Goal: Task Accomplishment & Management: Manage account settings

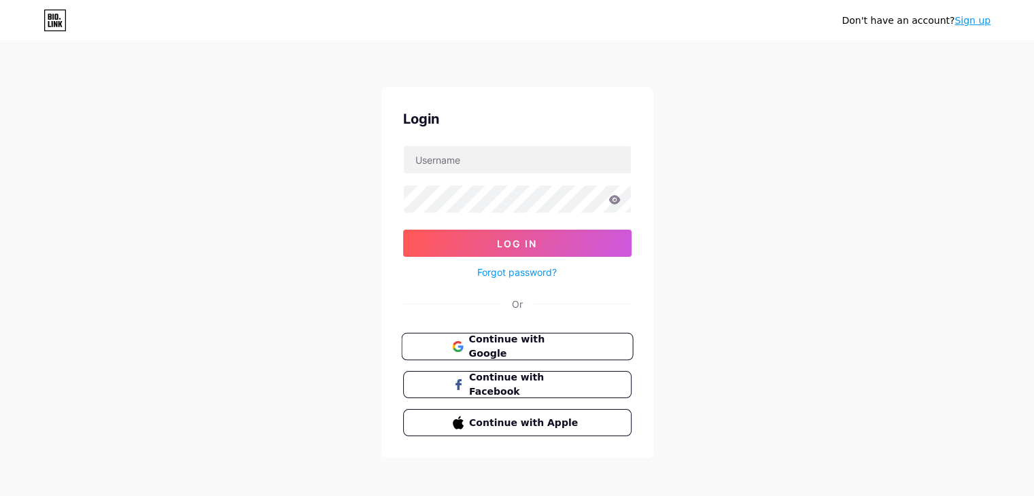
click at [563, 335] on button "Continue with Google" at bounding box center [517, 347] width 232 height 28
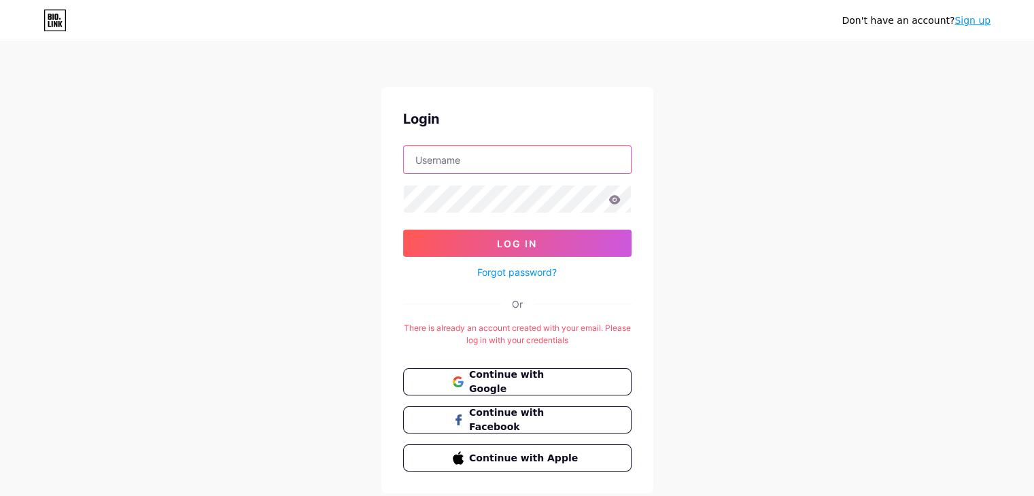
click at [510, 156] on input "text" at bounding box center [517, 159] width 227 height 27
type input "[EMAIL_ADDRESS][DOMAIN_NAME]"
click at [616, 195] on icon at bounding box center [614, 200] width 12 height 10
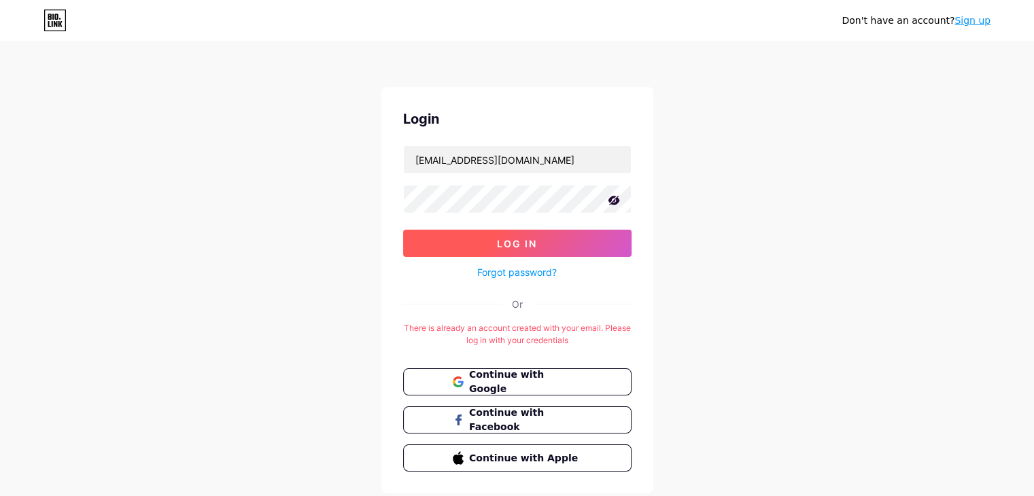
click at [555, 238] on button "Log In" at bounding box center [517, 243] width 228 height 27
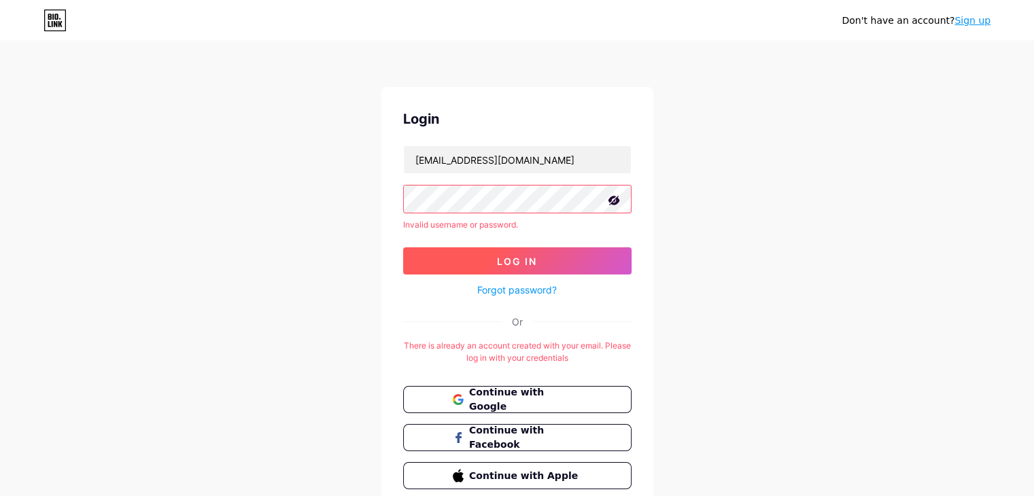
click at [491, 262] on button "Log In" at bounding box center [517, 260] width 228 height 27
click at [506, 292] on link "Forgot password?" at bounding box center [517, 290] width 80 height 14
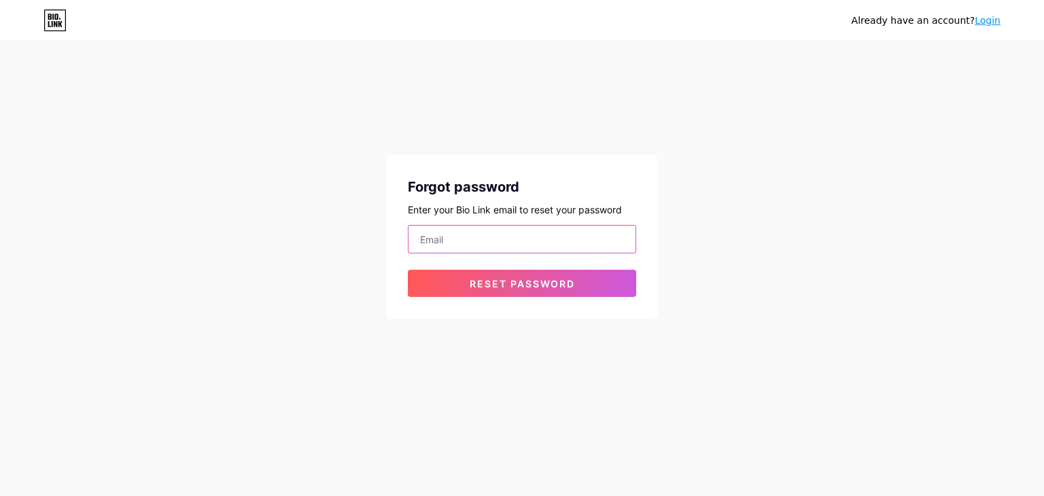
click at [511, 234] on input "email" at bounding box center [521, 239] width 227 height 27
type input "[EMAIL_ADDRESS][DOMAIN_NAME]"
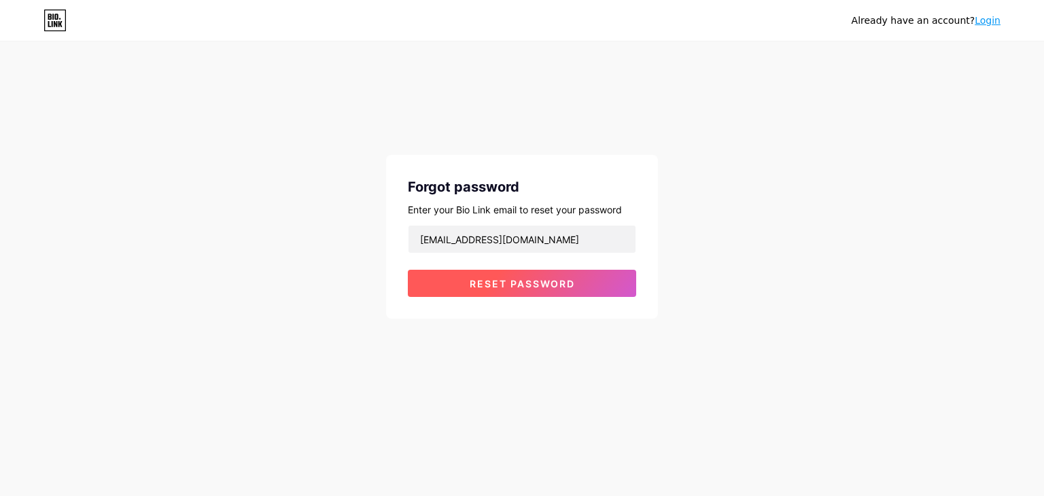
click at [510, 292] on button "Reset password" at bounding box center [522, 283] width 228 height 27
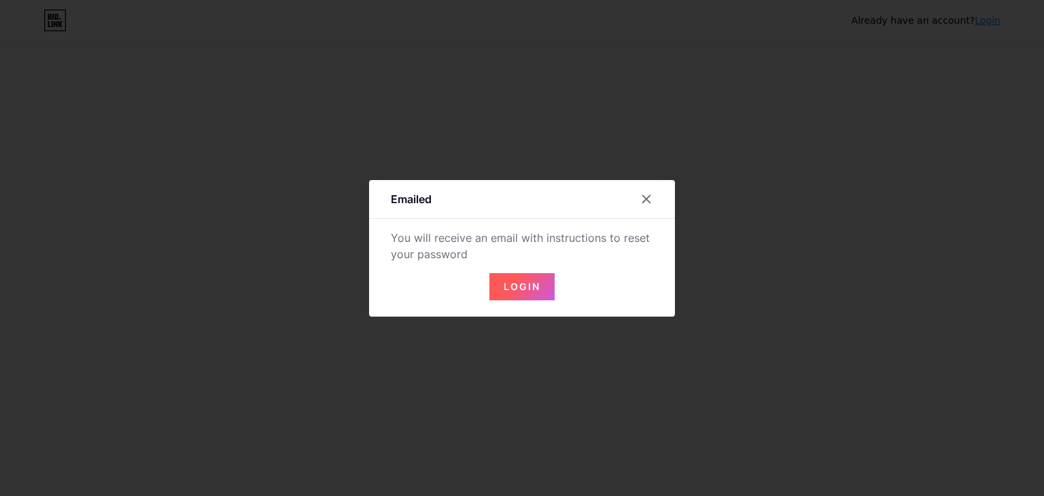
click at [523, 291] on span "Login" at bounding box center [522, 287] width 37 height 12
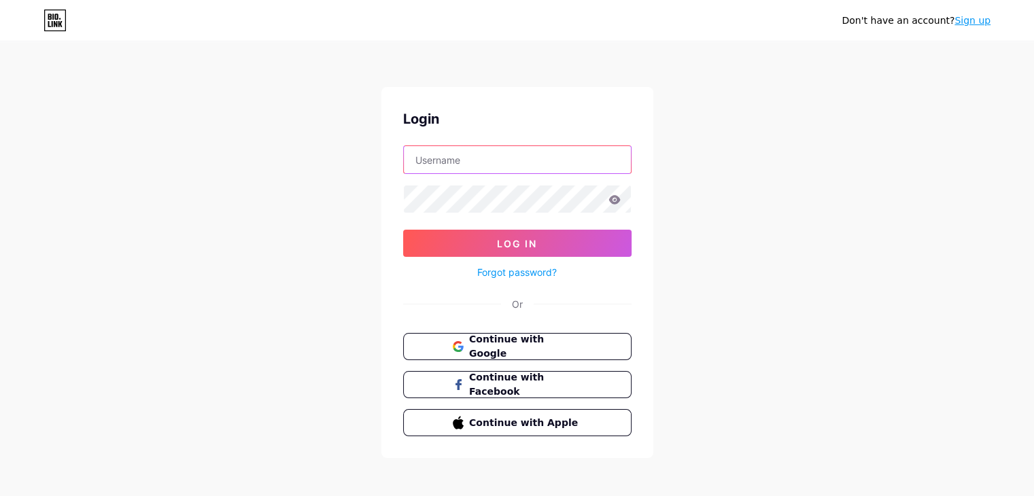
click at [510, 159] on input "text" at bounding box center [517, 159] width 227 height 27
click at [467, 158] on input "text" at bounding box center [517, 159] width 227 height 27
type input "[EMAIL_ADDRESS][DOMAIN_NAME]"
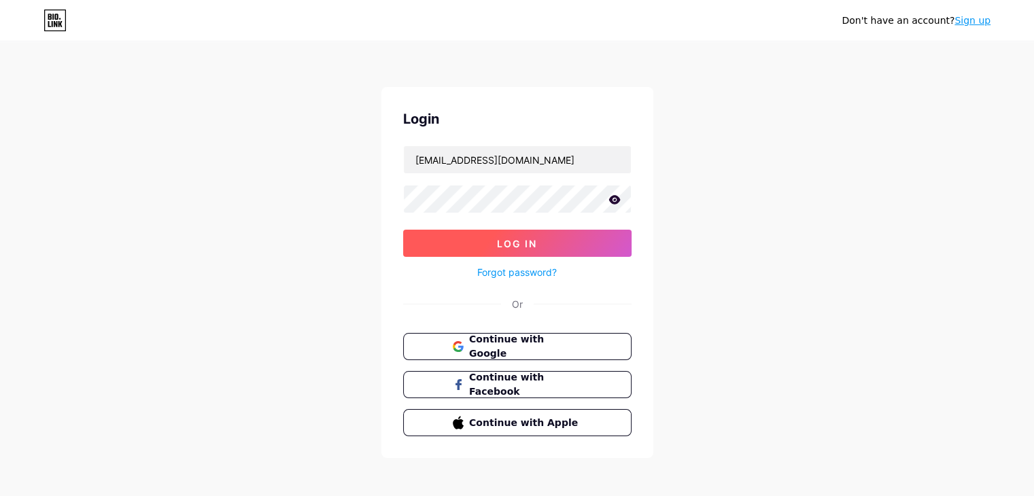
click at [589, 243] on button "Log In" at bounding box center [517, 243] width 228 height 27
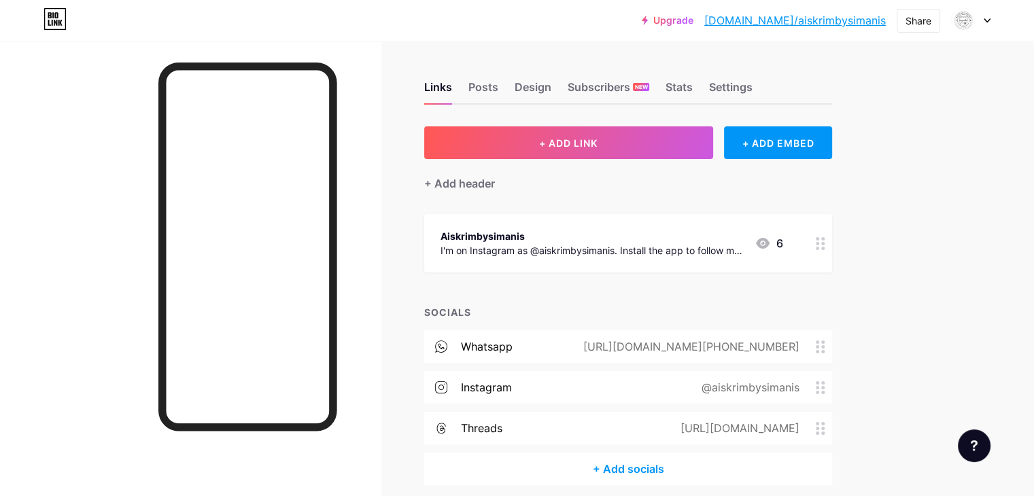
scroll to position [56, 0]
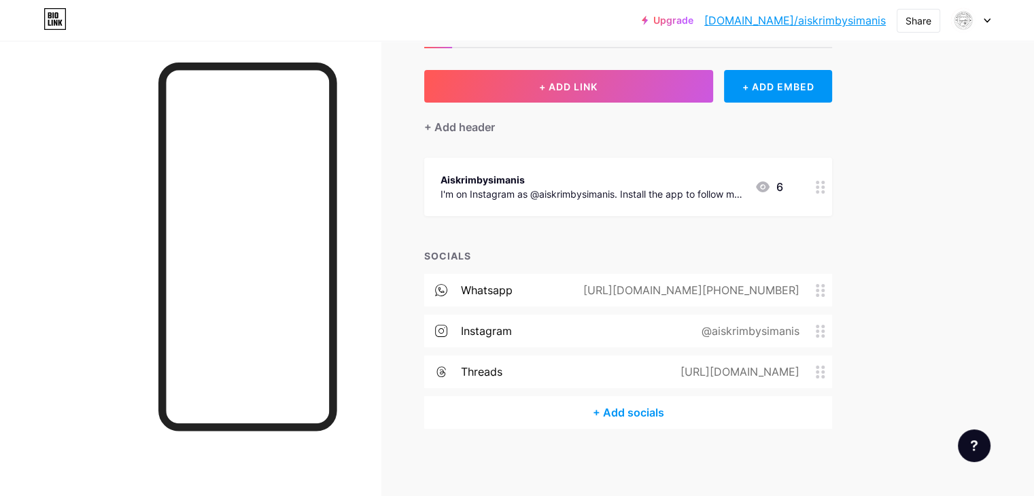
click at [809, 289] on div "[URL][DOMAIN_NAME][PHONE_NUMBER]" at bounding box center [688, 290] width 254 height 16
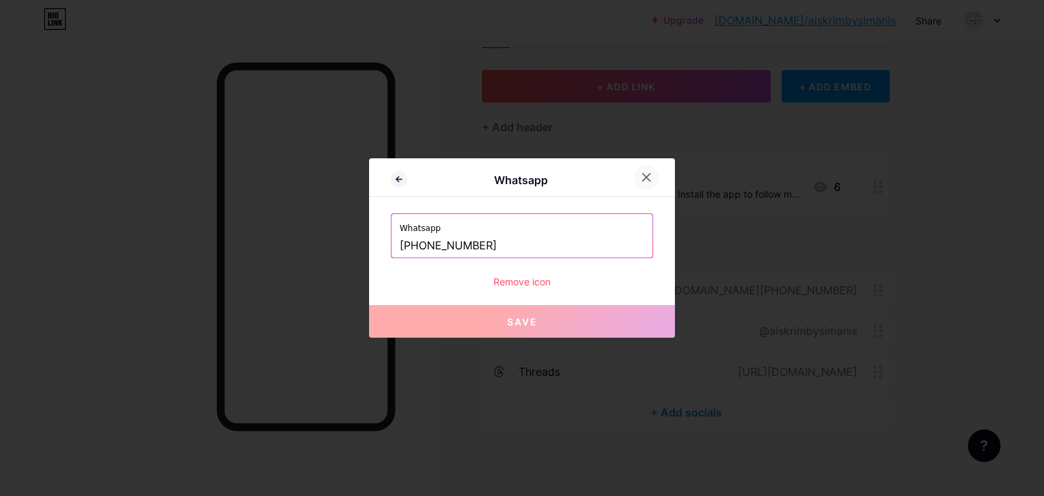
click at [641, 180] on icon at bounding box center [646, 177] width 11 height 11
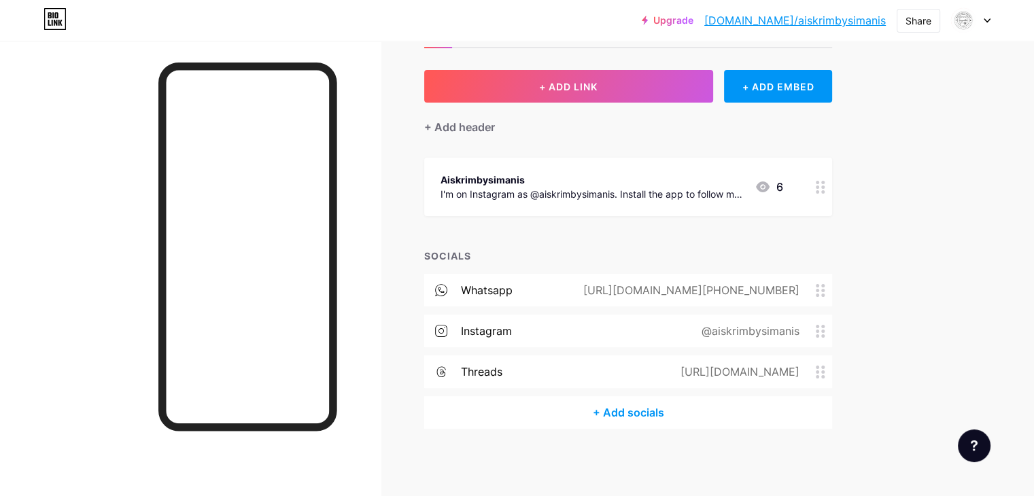
click at [824, 284] on circle at bounding box center [822, 285] width 3 height 3
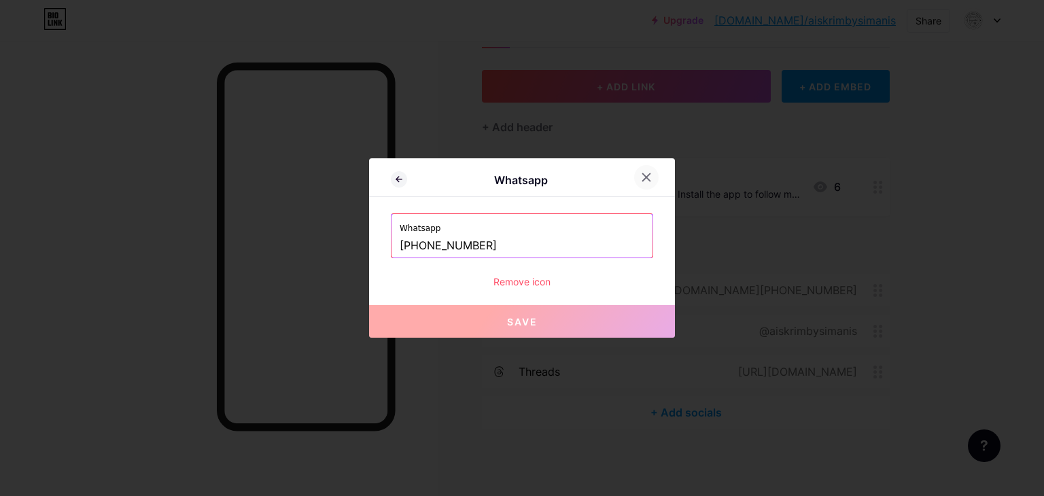
click at [634, 181] on div at bounding box center [646, 177] width 24 height 24
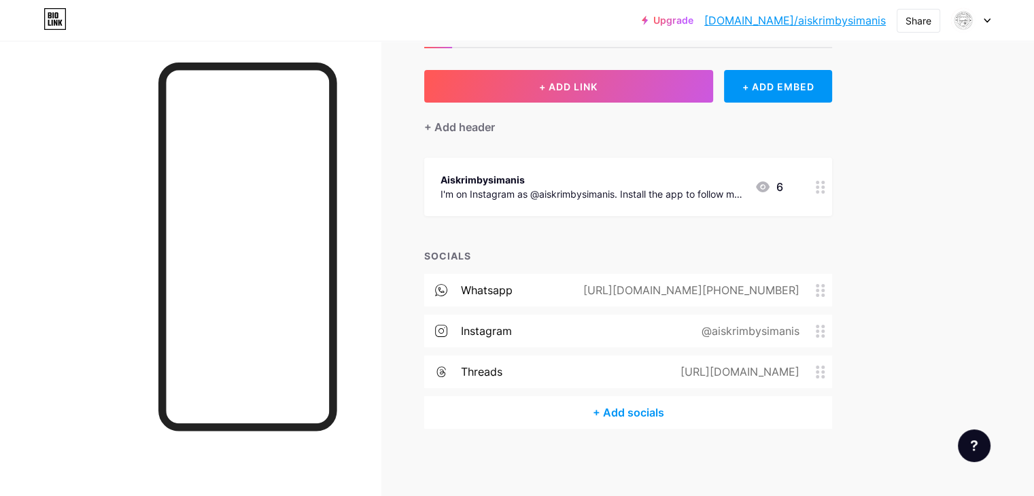
click at [572, 288] on div "whatsapp [URL][DOMAIN_NAME][PHONE_NUMBER]" at bounding box center [628, 290] width 408 height 33
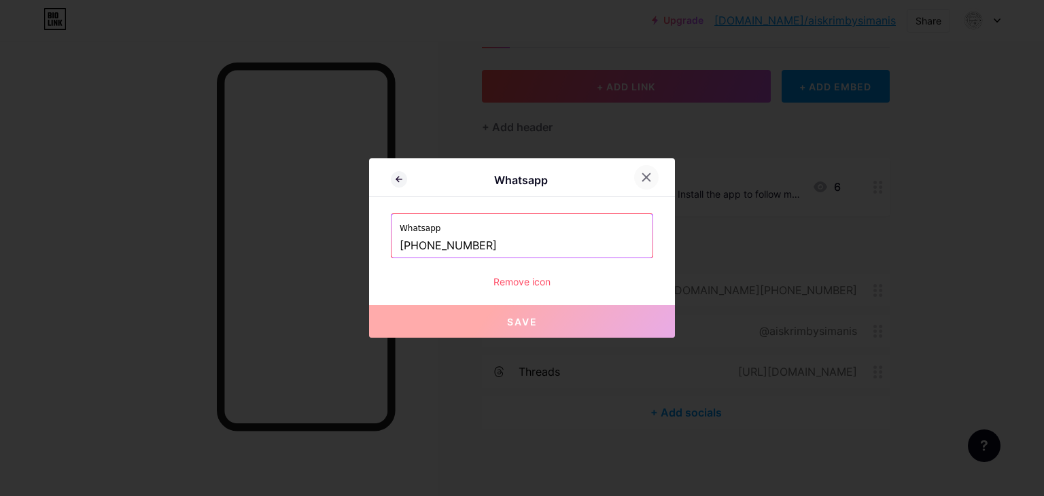
click at [643, 177] on icon at bounding box center [646, 177] width 7 height 7
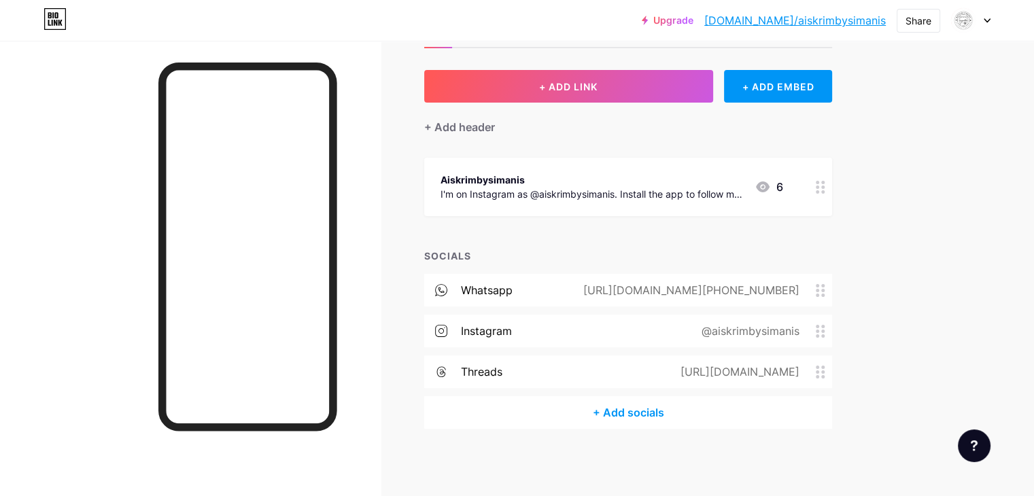
scroll to position [0, 0]
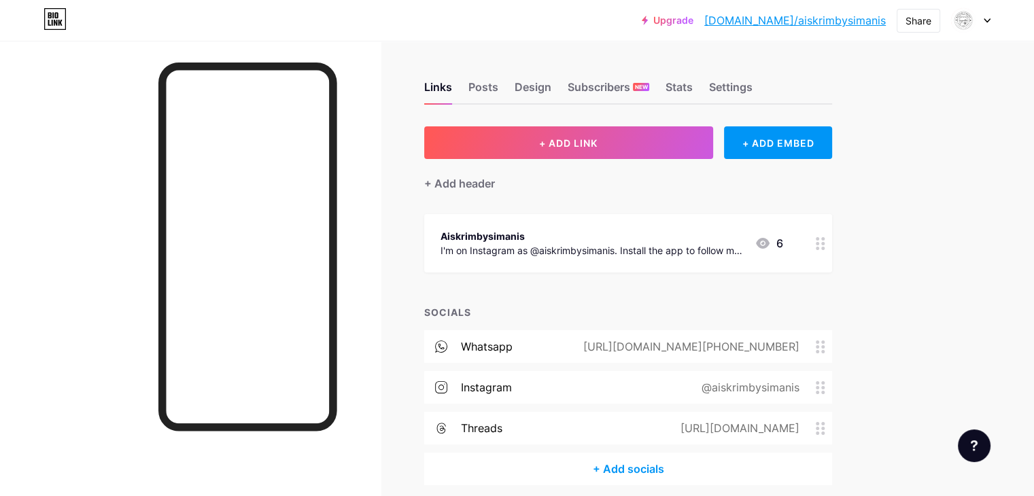
click at [810, 23] on link "[DOMAIN_NAME]/aiskrimbysimanis" at bounding box center [794, 20] width 181 height 16
click at [498, 85] on div "Posts" at bounding box center [483, 91] width 30 height 24
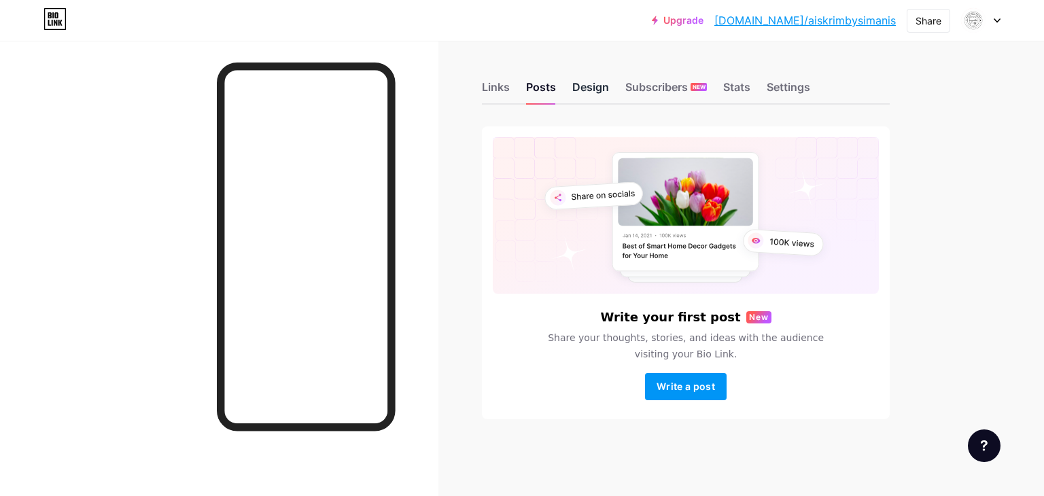
click at [591, 90] on div "Design" at bounding box center [590, 91] width 37 height 24
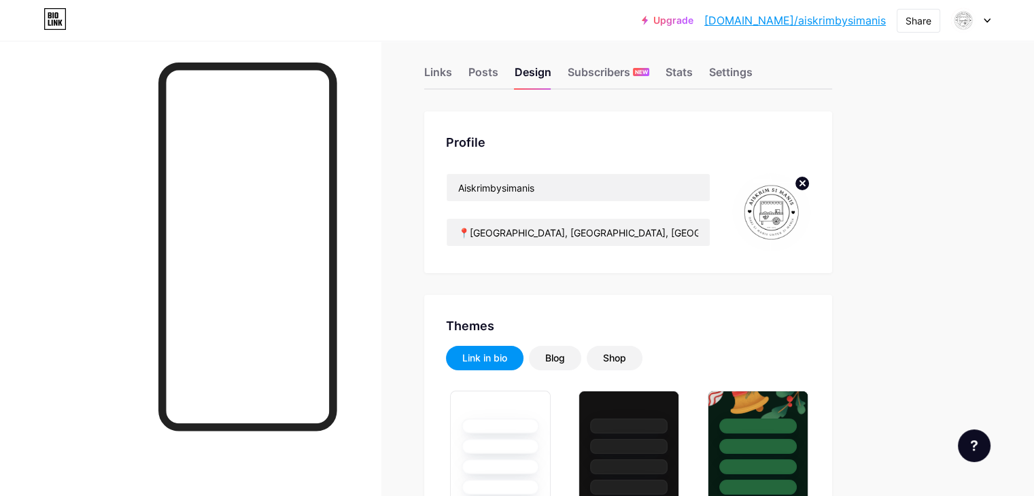
scroll to position [10, 0]
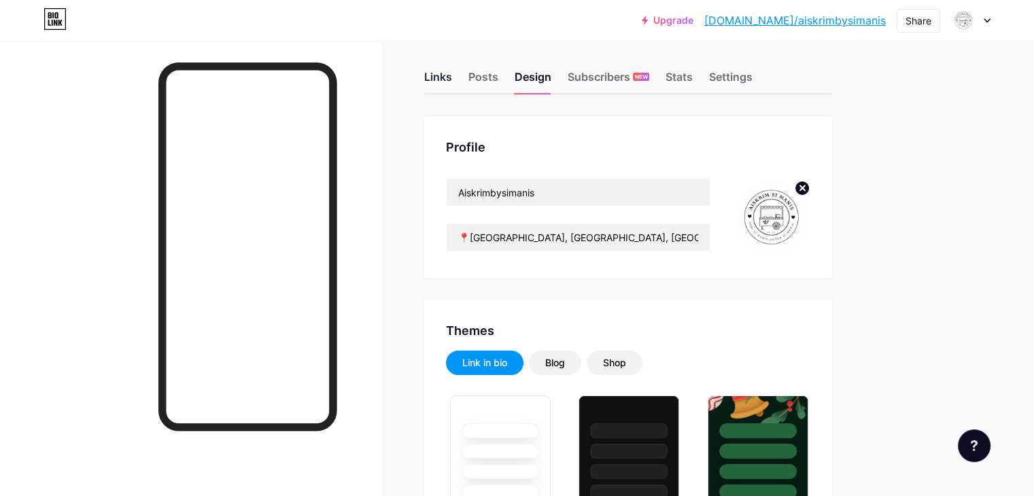
click at [452, 76] on div "Links" at bounding box center [438, 81] width 28 height 24
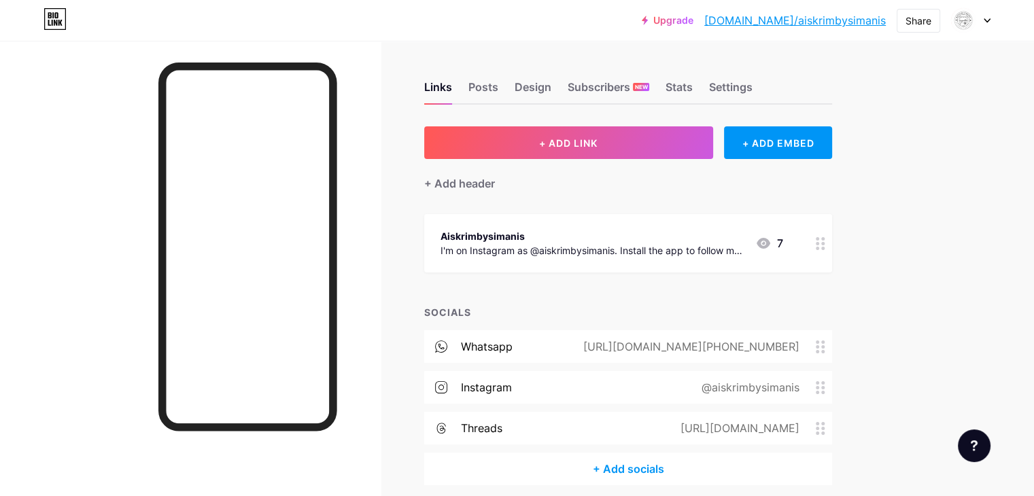
click at [770, 245] on icon at bounding box center [763, 243] width 14 height 11
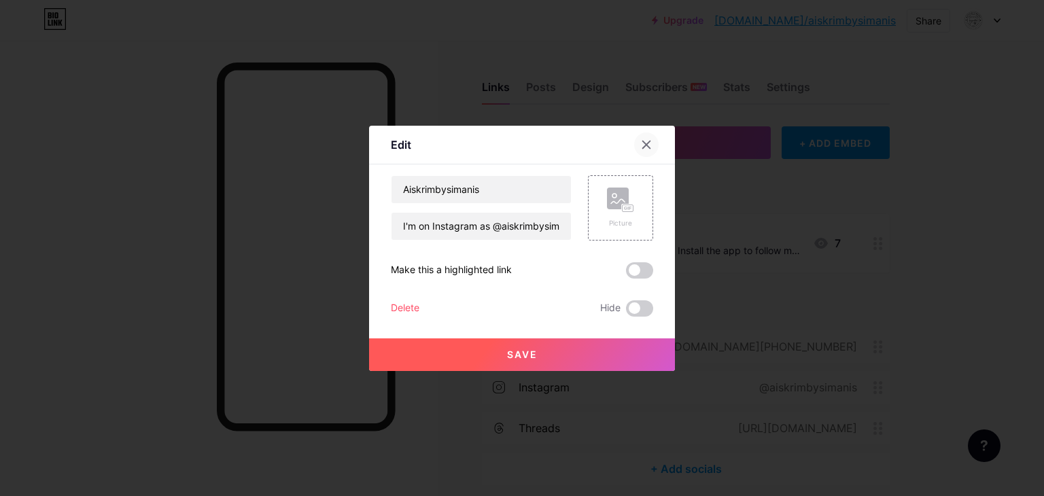
click at [634, 139] on div at bounding box center [646, 145] width 24 height 24
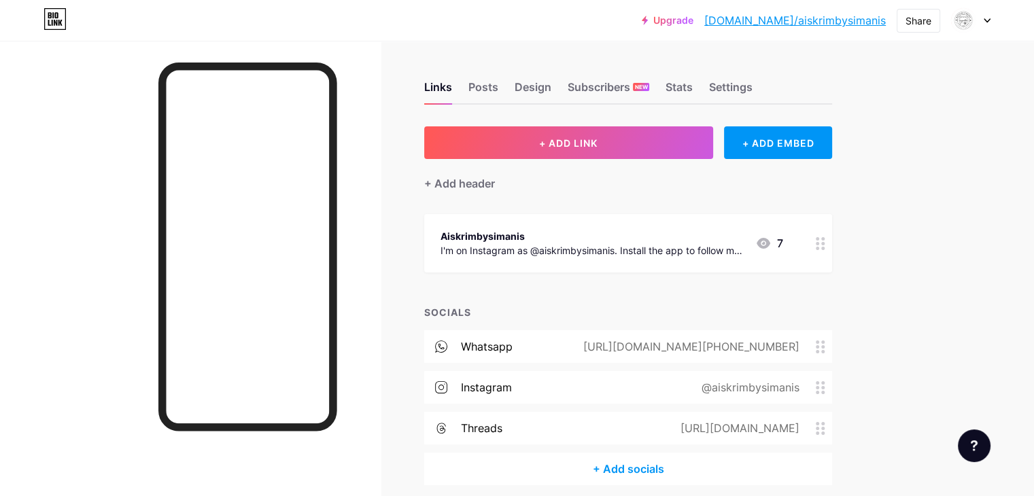
click at [825, 245] on icon at bounding box center [821, 243] width 10 height 13
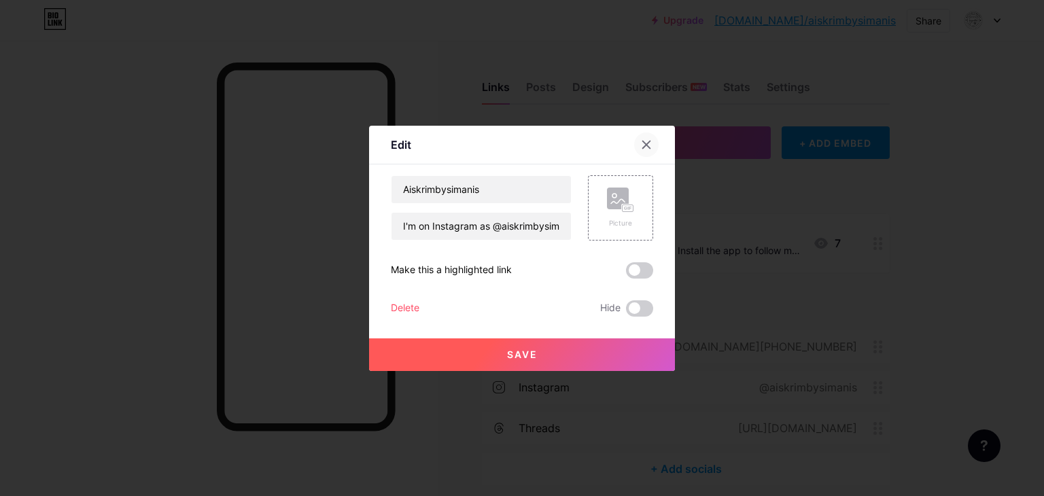
click at [641, 145] on icon at bounding box center [646, 144] width 11 height 11
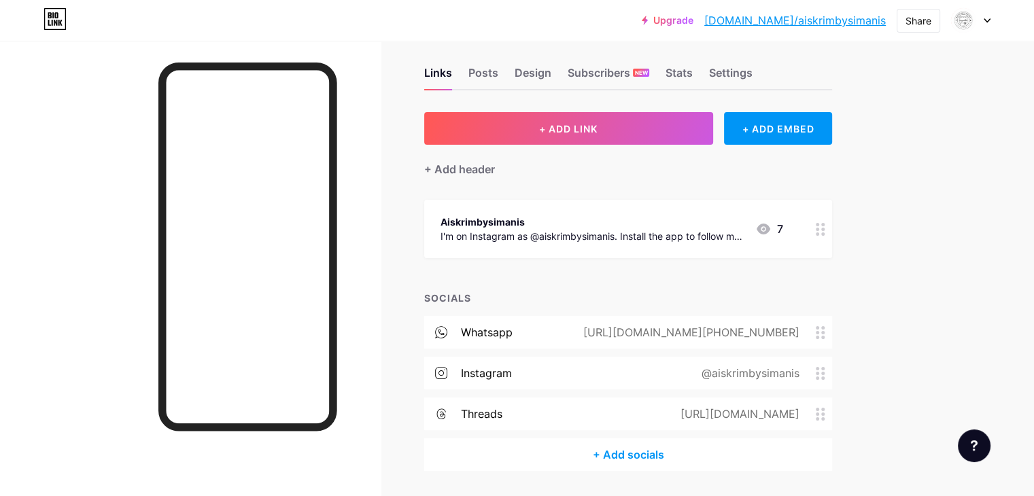
scroll to position [56, 0]
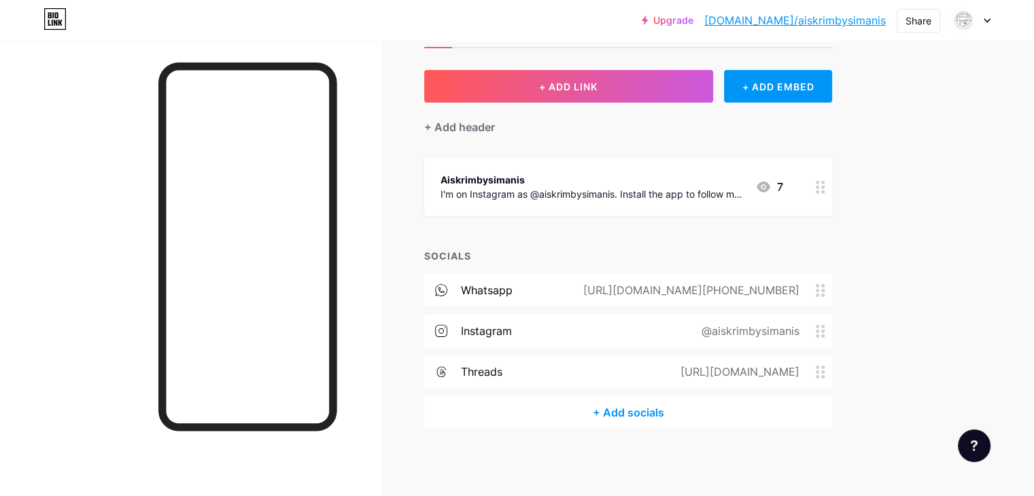
drag, startPoint x: 680, startPoint y: 285, endPoint x: 859, endPoint y: 289, distance: 179.4
click at [816, 289] on div "[URL][DOMAIN_NAME][PHONE_NUMBER]" at bounding box center [688, 290] width 254 height 16
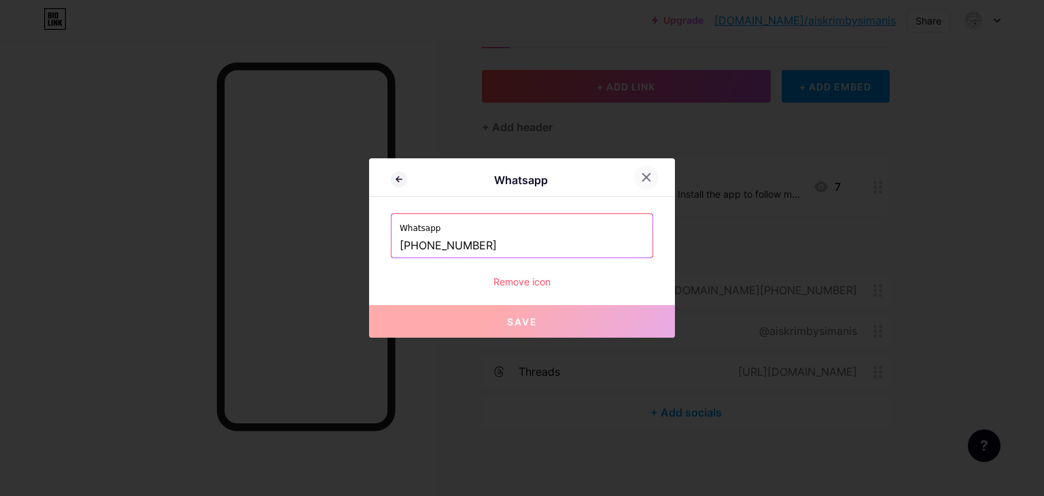
click at [643, 180] on icon at bounding box center [646, 177] width 7 height 7
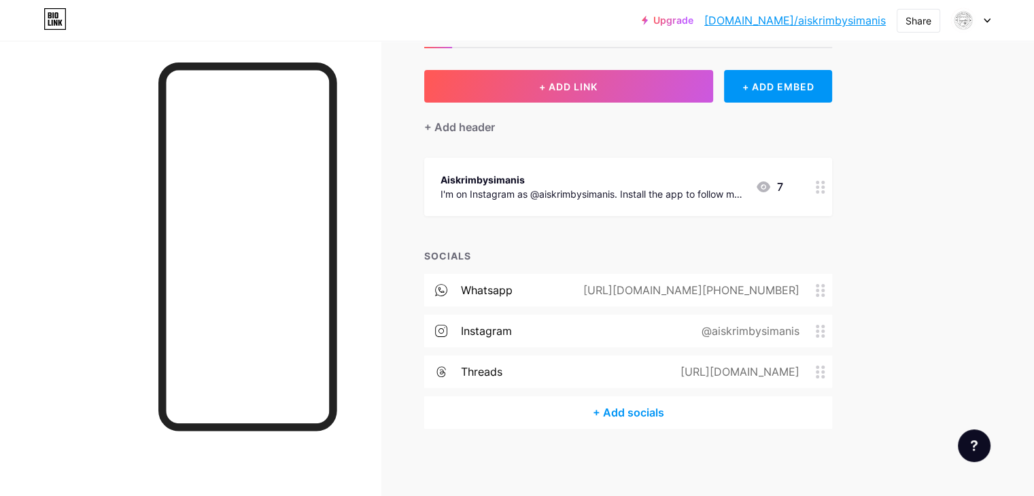
drag, startPoint x: 863, startPoint y: 282, endPoint x: 700, endPoint y: 290, distance: 163.3
click at [700, 290] on div "[URL][DOMAIN_NAME][PHONE_NUMBER]" at bounding box center [688, 290] width 254 height 16
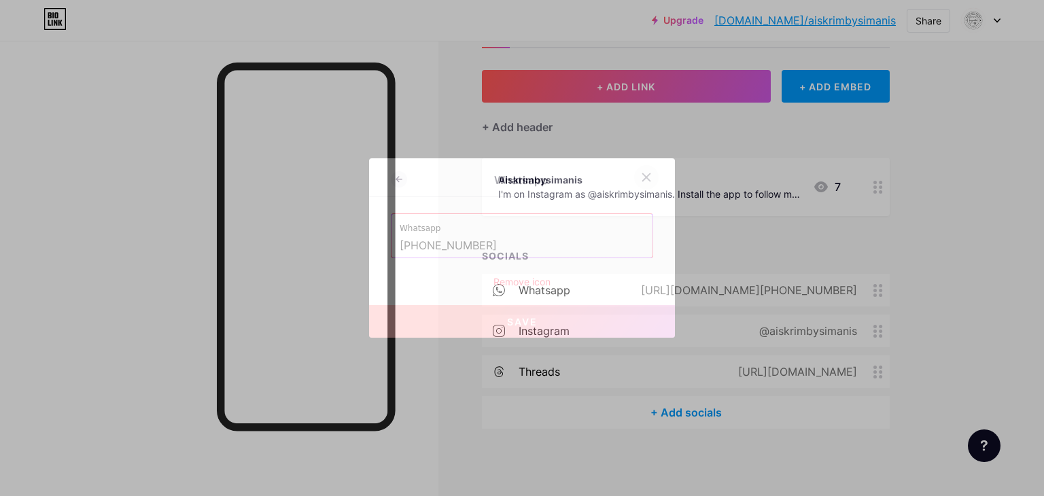
copy div "[URL][DOMAIN_NAME][PHONE_NUMBER]"
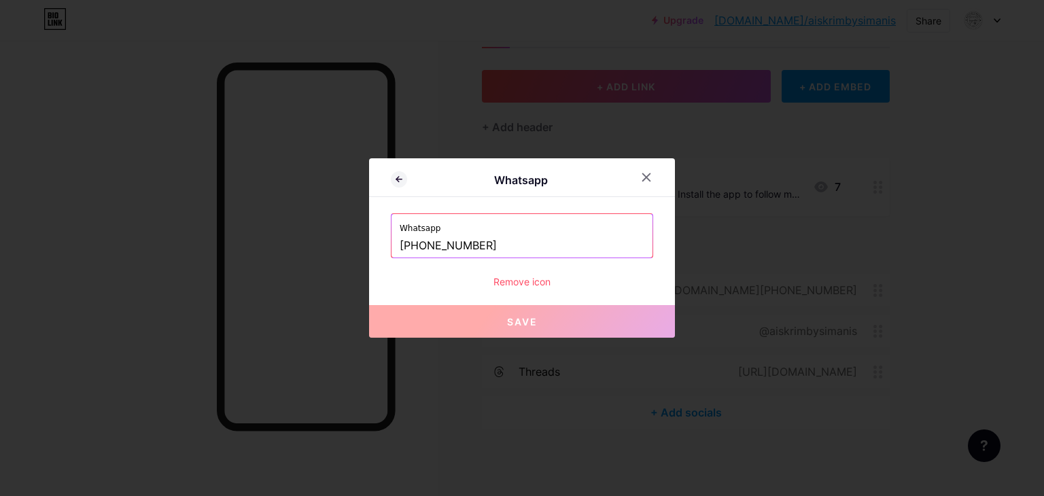
click at [489, 244] on input "[PHONE_NUMBER]" at bounding box center [522, 245] width 245 height 23
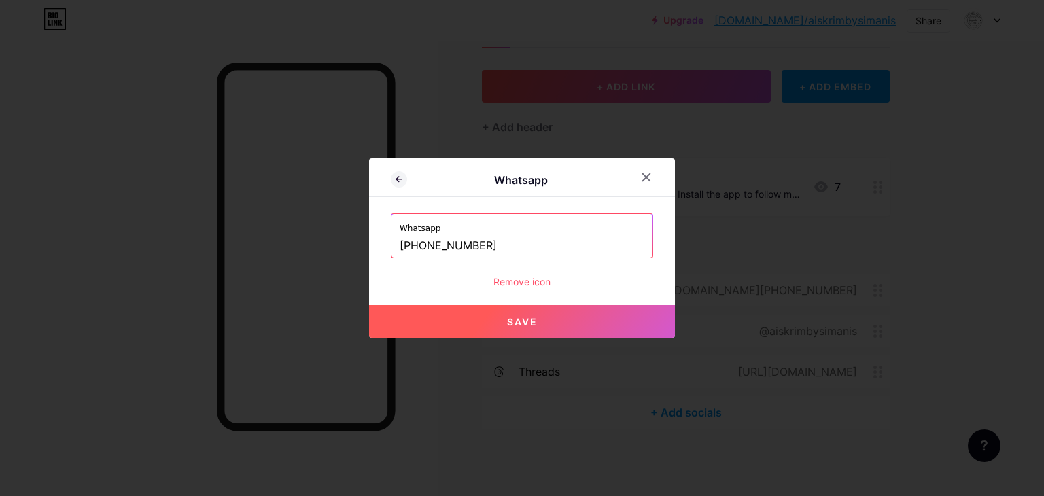
click at [508, 316] on span "Save" at bounding box center [522, 322] width 31 height 12
type input "[URL][DOMAIN_NAME][PHONE_NUMBER]"
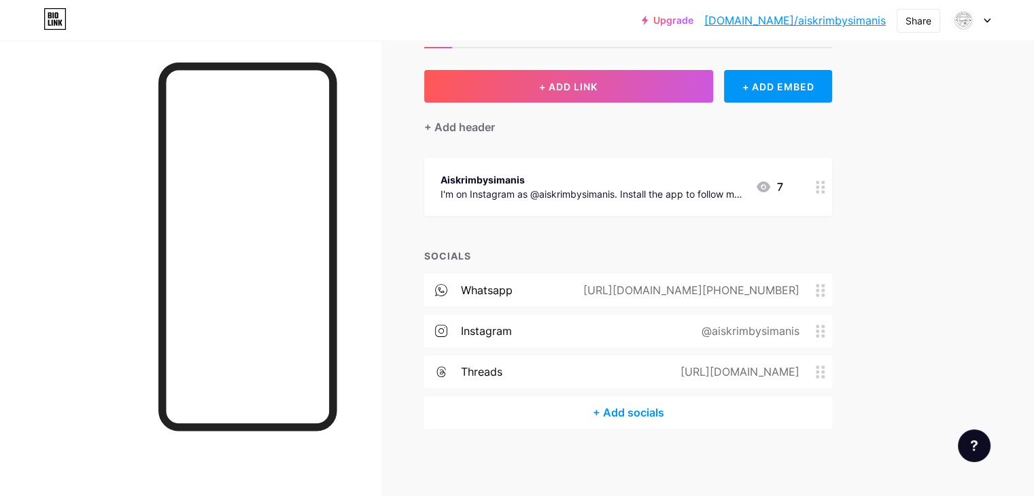
drag, startPoint x: 686, startPoint y: 283, endPoint x: 867, endPoint y: 294, distance: 181.1
click at [816, 294] on div "[URL][DOMAIN_NAME][PHONE_NUMBER]" at bounding box center [688, 290] width 254 height 16
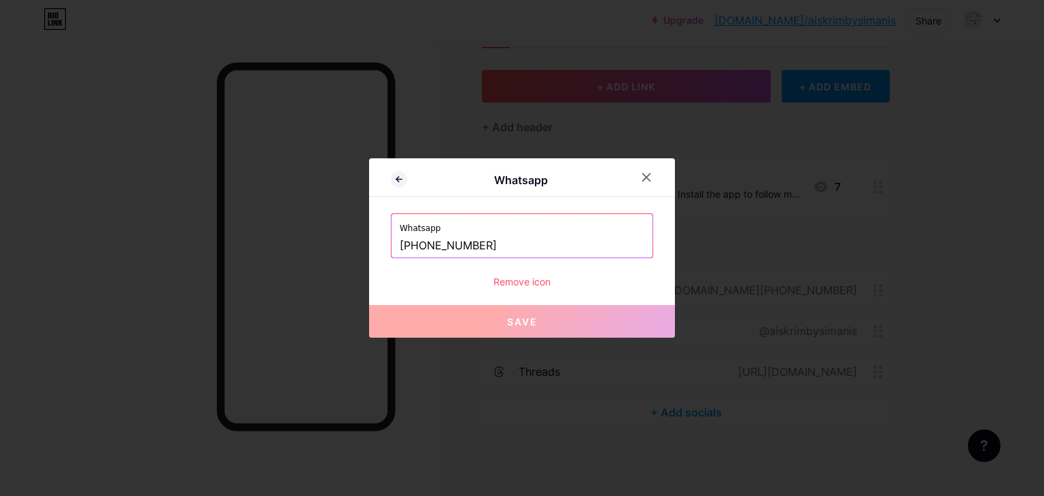
copy div "[URL][DOMAIN_NAME][PHONE_NUMBER]"
click at [642, 174] on icon at bounding box center [646, 177] width 11 height 11
